Goal: Feedback & Contribution: Contribute content

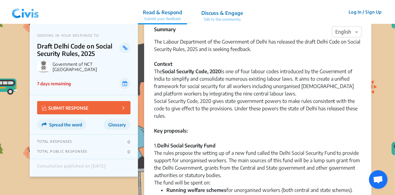
scroll to position [16, 0]
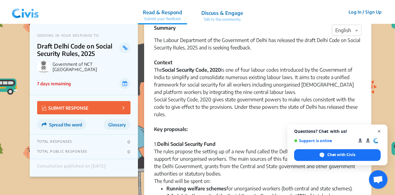
click at [377, 131] on span "Close chat" at bounding box center [379, 132] width 8 height 8
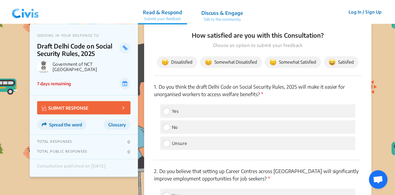
scroll to position [706, 0]
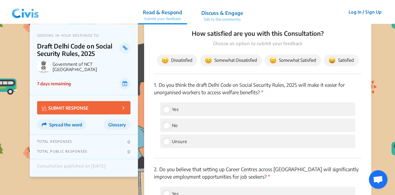
click at [181, 124] on div "No" at bounding box center [257, 125] width 195 height 14
click at [164, 125] on input "No" at bounding box center [166, 125] width 6 height 6
radio input "true"
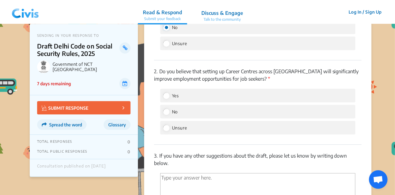
scroll to position [804, 0]
click at [166, 112] on input "No" at bounding box center [166, 112] width 6 height 6
radio input "true"
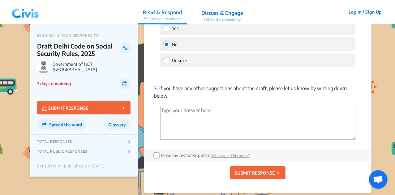
scroll to position [870, 0]
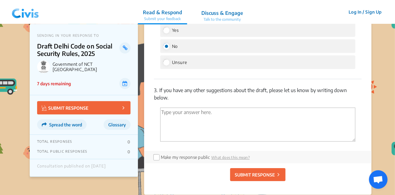
click at [181, 129] on textarea "'Type your answer here.' | translate" at bounding box center [257, 125] width 195 height 34
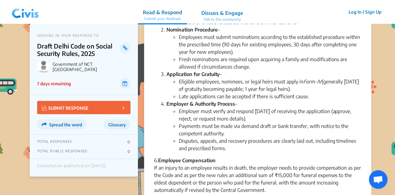
scroll to position [421, 0]
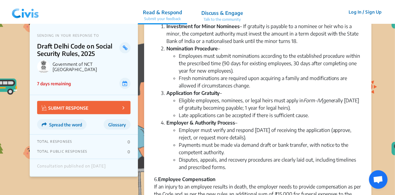
type textarea "The concept of social security for an individual is not for the government to e…"
